Goal: Task Accomplishment & Management: Manage account settings

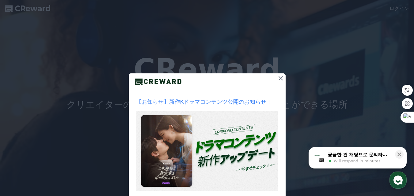
drag, startPoint x: 284, startPoint y: 76, endPoint x: 283, endPoint y: 80, distance: 3.9
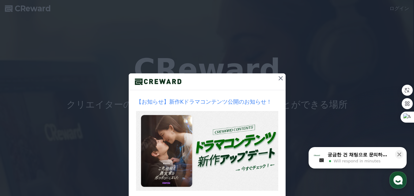
click at [284, 77] on div "【お知らせ】新作Kドラマコンテンツ公開のお知らせ！ 1週間見ない お知らせを確認する" at bounding box center [207, 115] width 414 height 230
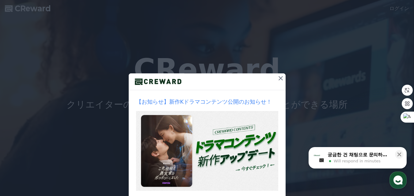
click at [277, 82] on icon at bounding box center [280, 78] width 7 height 7
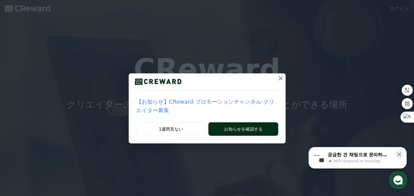
click at [255, 122] on button "お知らせを確認する" at bounding box center [243, 128] width 70 height 13
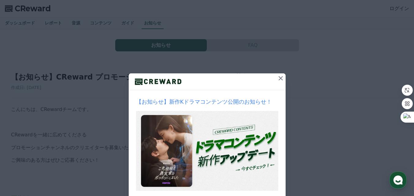
click at [281, 80] on icon at bounding box center [280, 78] width 7 height 7
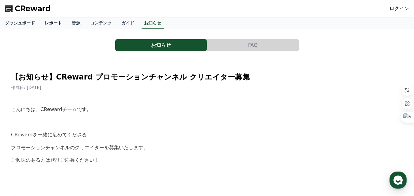
click at [51, 23] on link "レポート" at bounding box center [53, 23] width 27 height 12
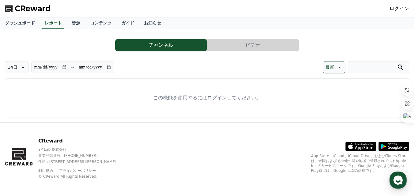
click at [401, 6] on link "ログイン" at bounding box center [399, 8] width 20 height 7
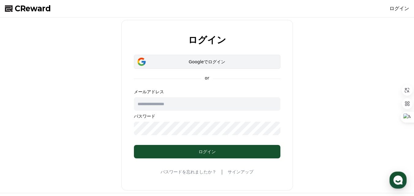
click at [204, 61] on div "Googleでログイン" at bounding box center [207, 62] width 129 height 6
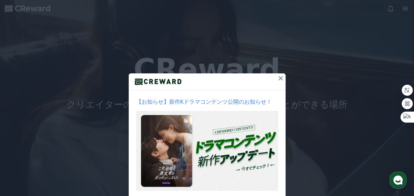
click at [277, 78] on icon at bounding box center [280, 78] width 7 height 7
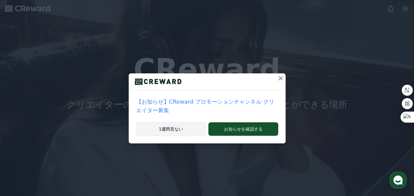
click at [173, 122] on button "1週間見ない" at bounding box center [171, 129] width 70 height 14
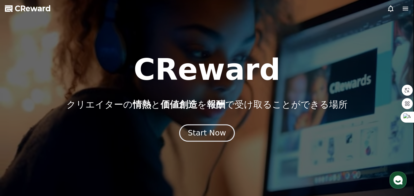
click at [210, 137] on div "Start Now" at bounding box center [207, 133] width 38 height 10
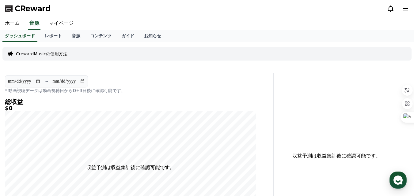
click at [38, 81] on input "**********" at bounding box center [24, 81] width 33 height 7
type input "**********"
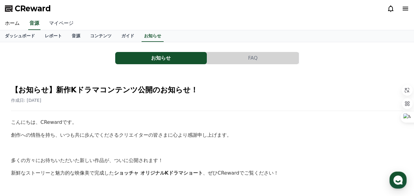
click at [54, 21] on link "マイページ" at bounding box center [61, 23] width 34 height 13
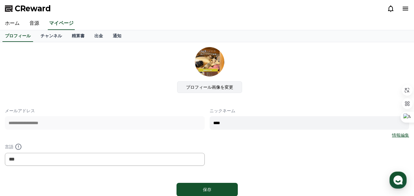
click at [214, 85] on label "プロフィール画像を変更" at bounding box center [209, 87] width 65 height 12
click at [0, 0] on input "プロフィール画像を変更" at bounding box center [0, 0] width 0 height 0
click at [10, 26] on link "ホーム" at bounding box center [12, 23] width 24 height 13
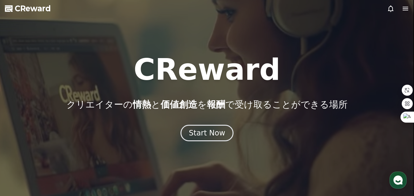
click at [403, 10] on icon at bounding box center [405, 9] width 6 height 4
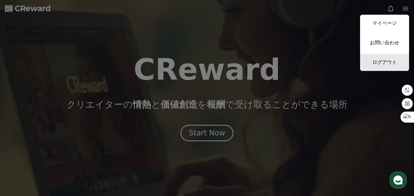
click at [389, 63] on link "ログアウト" at bounding box center [384, 62] width 49 height 17
